Goal: Information Seeking & Learning: Check status

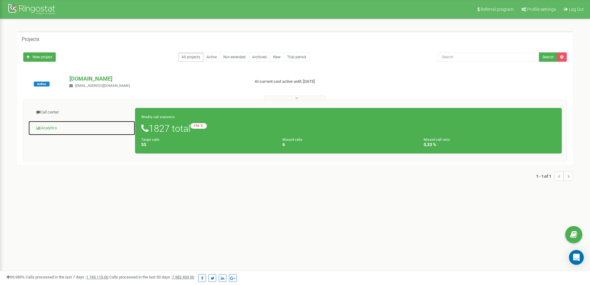
click at [55, 127] on link "Analytics" at bounding box center [81, 128] width 107 height 15
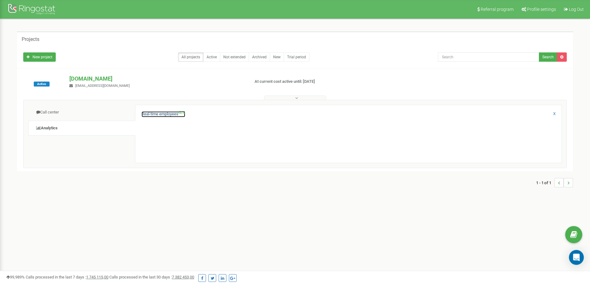
click at [159, 113] on link "Real-time employees NEW" at bounding box center [164, 114] width 44 height 6
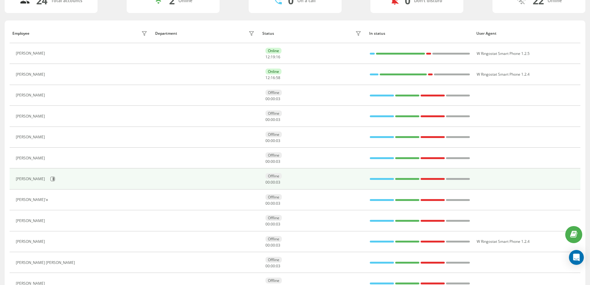
scroll to position [62, 0]
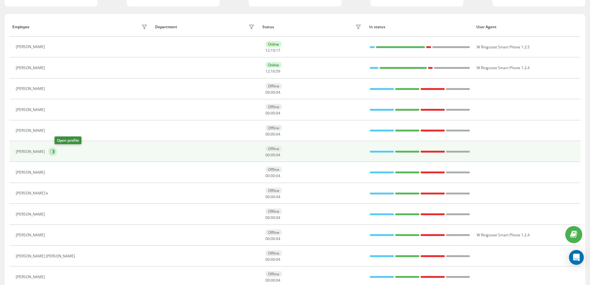
click at [55, 152] on icon at bounding box center [52, 151] width 5 height 5
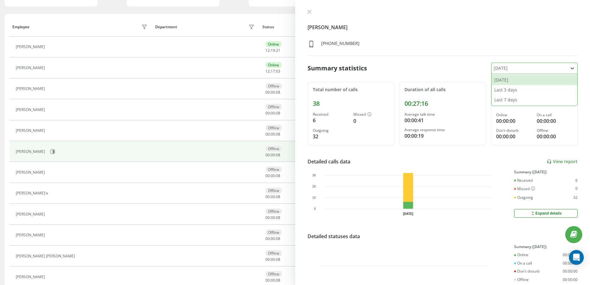
click at [570, 70] on icon at bounding box center [573, 68] width 6 height 6
click at [526, 99] on div "Last 7 days" at bounding box center [535, 100] width 86 height 10
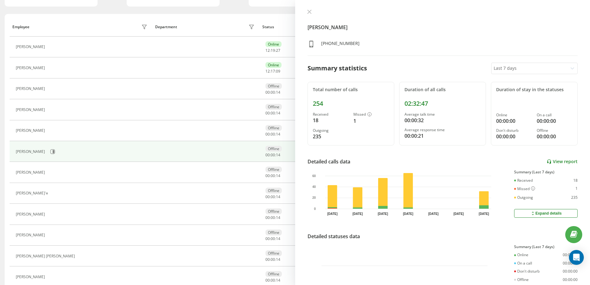
click at [558, 161] on link "View report" at bounding box center [562, 161] width 31 height 5
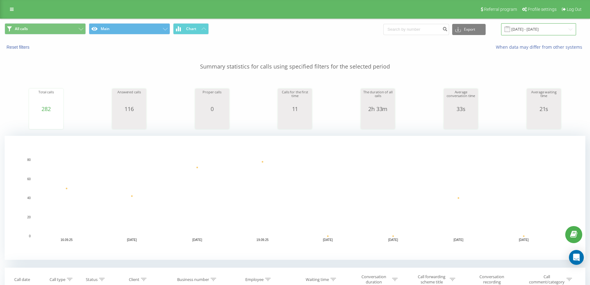
click at [534, 29] on input "16.09.2025 - 22.09.2025" at bounding box center [538, 29] width 75 height 12
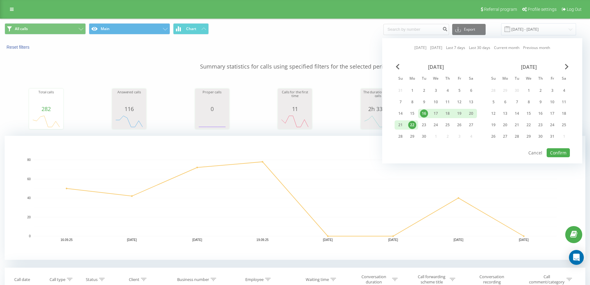
click at [412, 126] on div "22" at bounding box center [412, 125] width 8 height 8
click at [556, 151] on button "Confirm" at bounding box center [558, 152] width 23 height 9
type input "22.09.2025 - 22.09.2025"
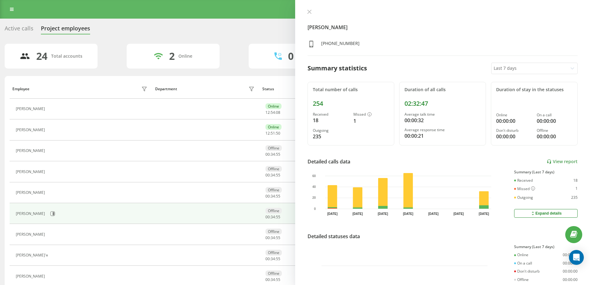
click at [310, 13] on icon at bounding box center [309, 12] width 4 height 4
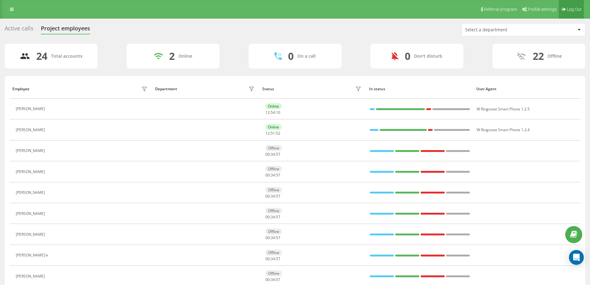
click at [571, 14] on link "Log Out" at bounding box center [571, 9] width 25 height 19
